Goal: Information Seeking & Learning: Learn about a topic

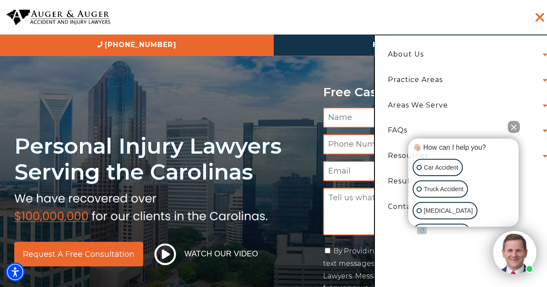
scroll to position [388, 0]
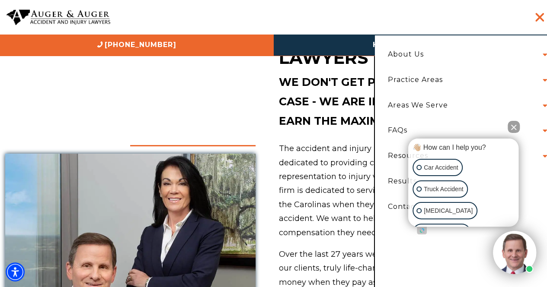
click at [514, 126] on button "Close Intaker Chat Widget" at bounding box center [513, 127] width 12 height 12
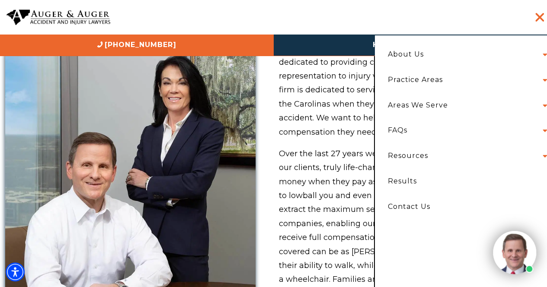
scroll to position [431, 0]
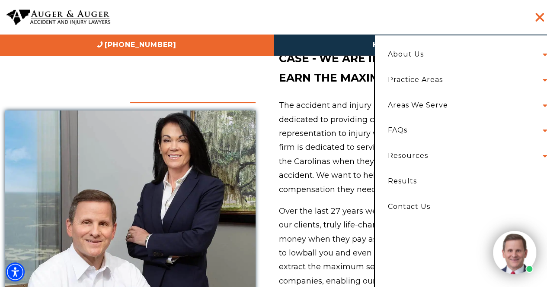
click at [460, 55] on li "About Us Attorneys Herbert Auger Arlene Auger Hunter Gillespie Madison McLawhor…" at bounding box center [465, 55] width 168 height 26
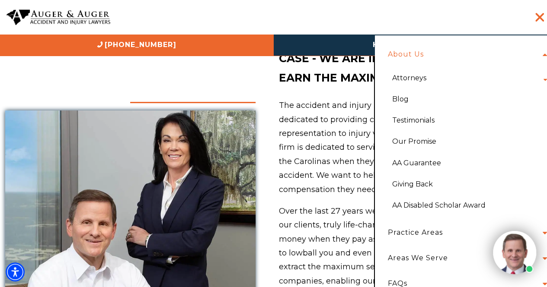
click at [537, 54] on li "About Us Attorneys Herbert Auger Arlene Auger Hunter Gillespie Madison McLawhor…" at bounding box center [465, 131] width 168 height 179
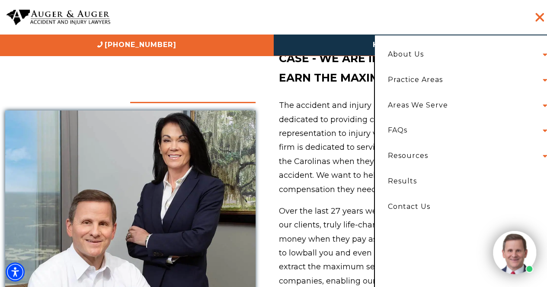
click at [546, 57] on li "About Us Attorneys Herbert Auger Arlene Auger Hunter Gillespie Madison McLawhor…" at bounding box center [465, 55] width 168 height 26
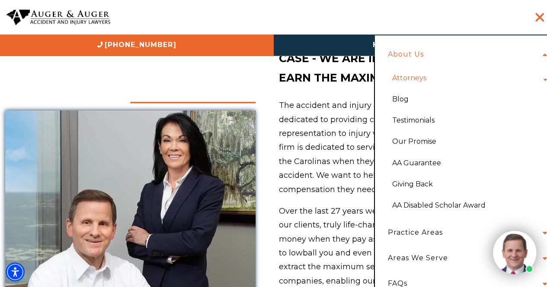
click at [413, 78] on link "Attorneys" at bounding box center [409, 77] width 47 height 21
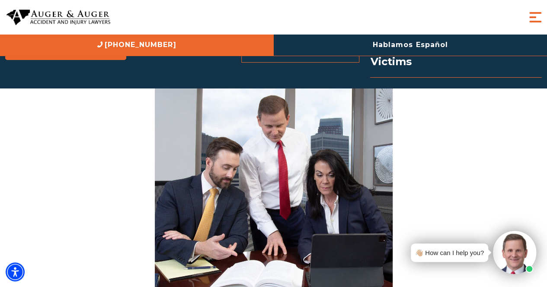
scroll to position [2259, 0]
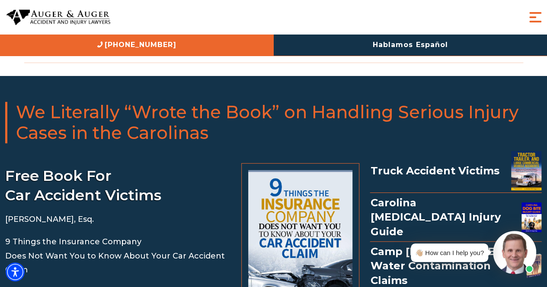
click at [522, 240] on img at bounding box center [514, 252] width 43 height 43
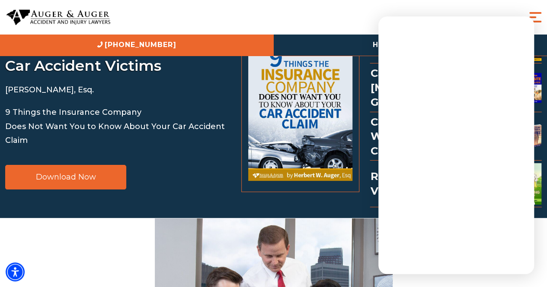
scroll to position [2389, 0]
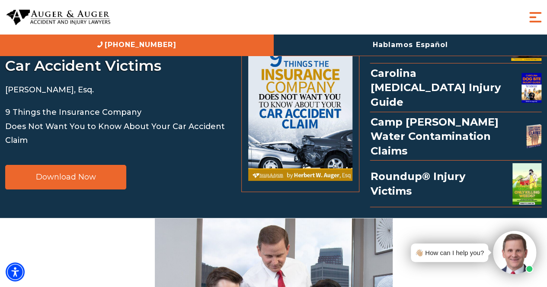
click at [533, 18] on span "Menu" at bounding box center [535, 17] width 17 height 17
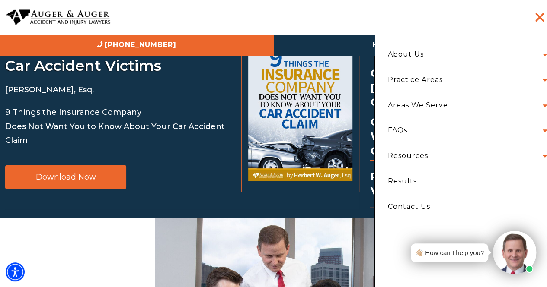
click at [458, 106] on li "Areas We Serve North Carolina Charlotte Asheville Greensboro Raleigh Durham Vie…" at bounding box center [465, 106] width 168 height 26
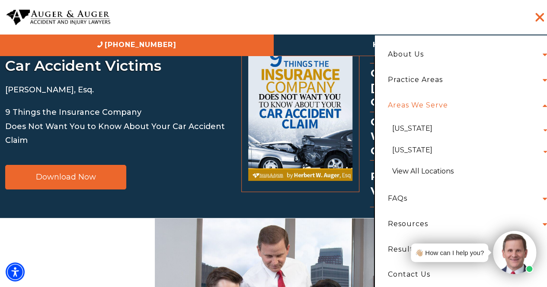
click at [450, 103] on link "Areas We Serve" at bounding box center [417, 106] width 73 height 26
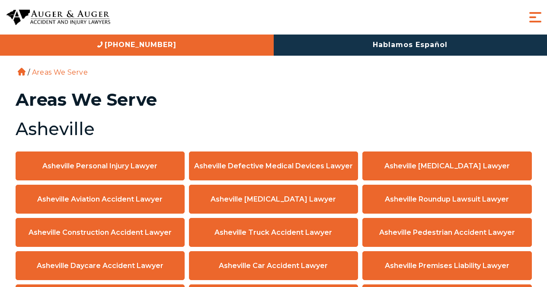
scroll to position [173, 0]
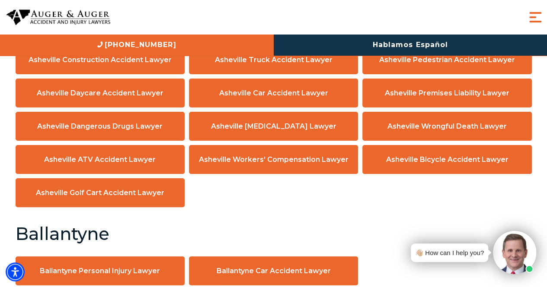
click at [531, 15] on span "Menu" at bounding box center [535, 17] width 17 height 17
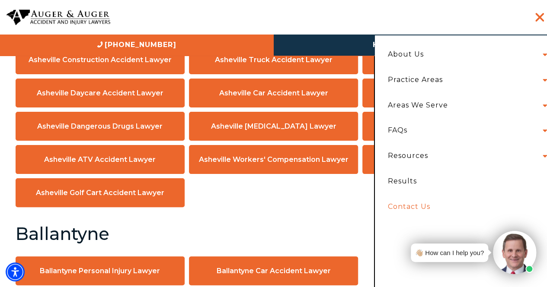
click at [421, 205] on link "Contact Us" at bounding box center [465, 208] width 168 height 26
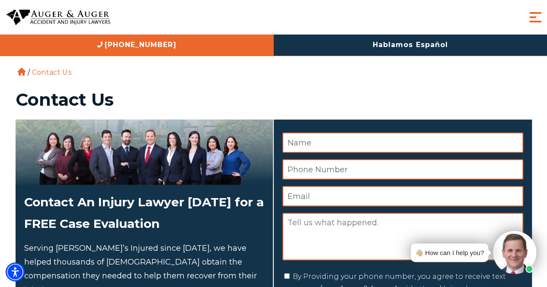
click at [532, 19] on span "Menu" at bounding box center [535, 17] width 17 height 17
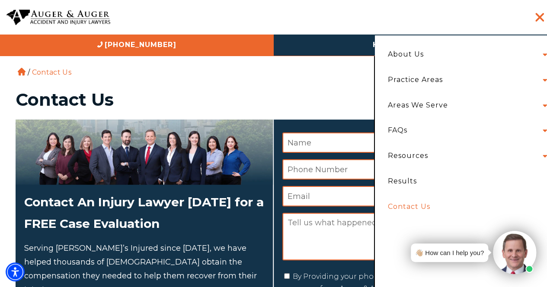
click at [544, 155] on li "Resources eBooks Police Accident Reports" at bounding box center [465, 157] width 168 height 26
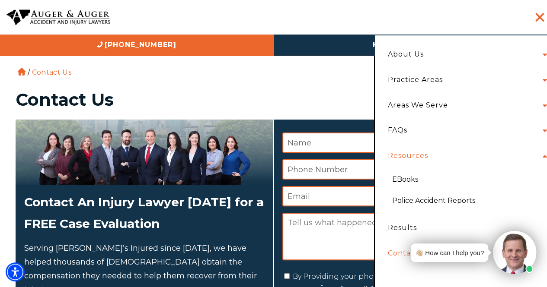
click at [539, 16] on span "Menu" at bounding box center [539, 17] width 9 height 17
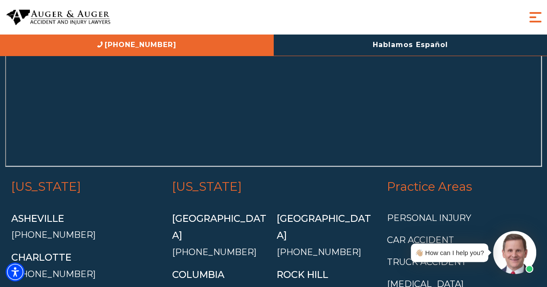
scroll to position [2123, 0]
